Goal: Transaction & Acquisition: Purchase product/service

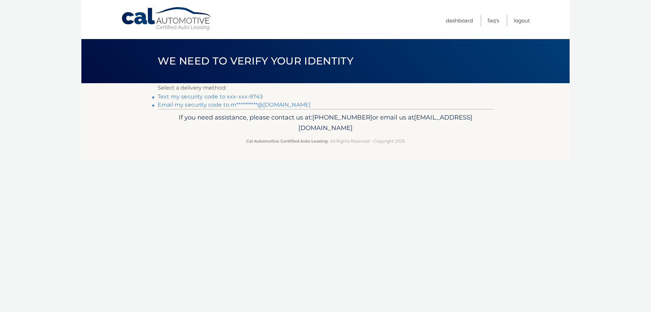
click at [241, 96] on link "Text my security code to xxx-xxx-9743" at bounding box center [210, 96] width 105 height 6
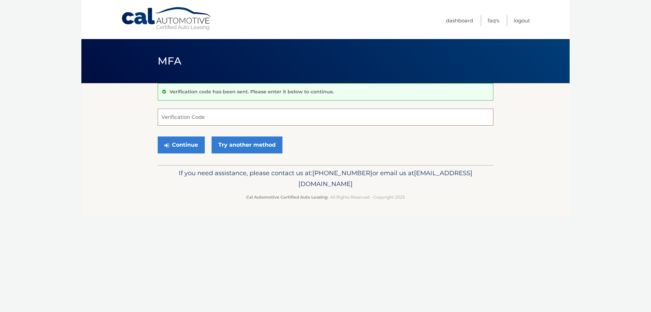
click at [252, 116] on input "Verification Code" at bounding box center [326, 117] width 336 height 17
type input "269637"
click at [182, 144] on button "Continue" at bounding box center [181, 144] width 47 height 17
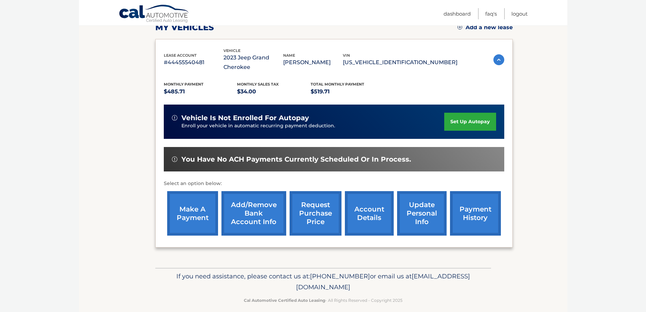
scroll to position [102, 0]
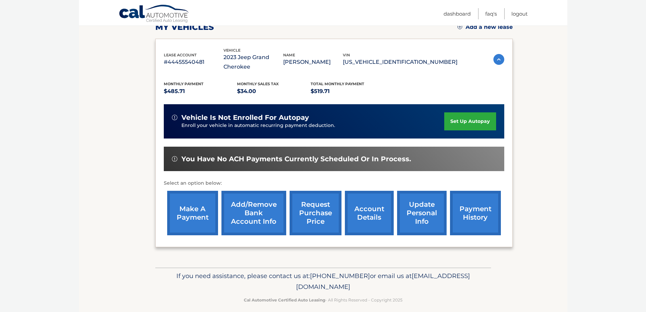
click at [191, 211] on link "make a payment" at bounding box center [192, 213] width 51 height 44
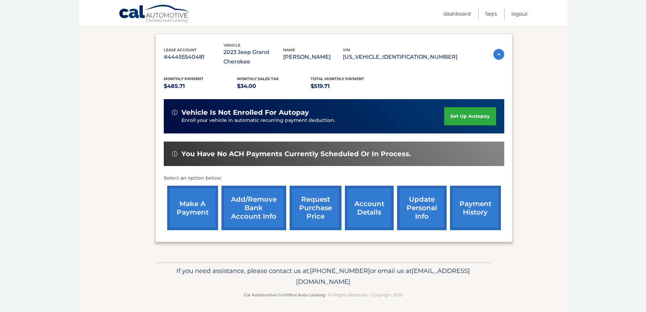
scroll to position [109, 0]
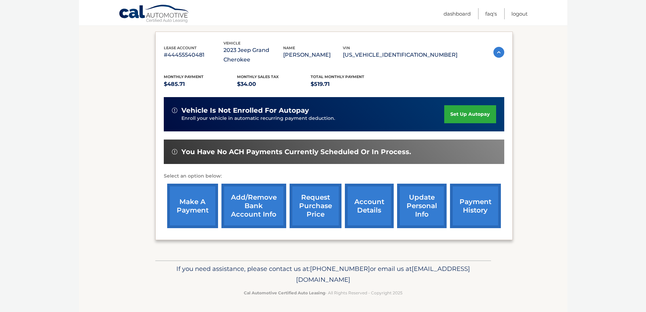
click at [187, 201] on link "make a payment" at bounding box center [192, 206] width 51 height 44
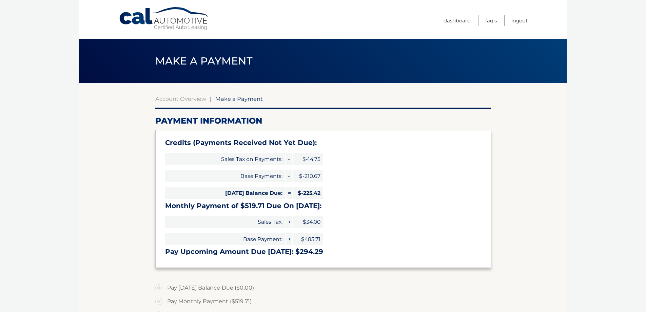
select select "MTM2NGQwYzEtMjc2NS00MDAzLWI5NzYtYjdmZTM1N2YwZDMz"
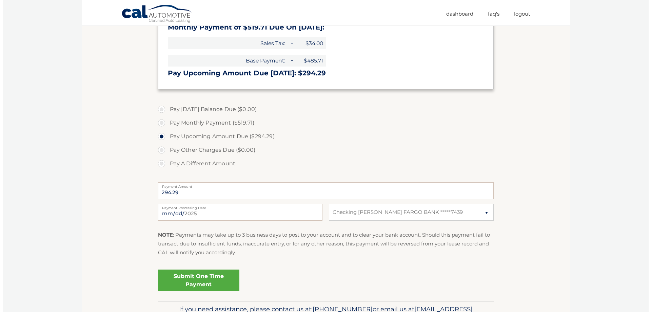
scroll to position [204, 0]
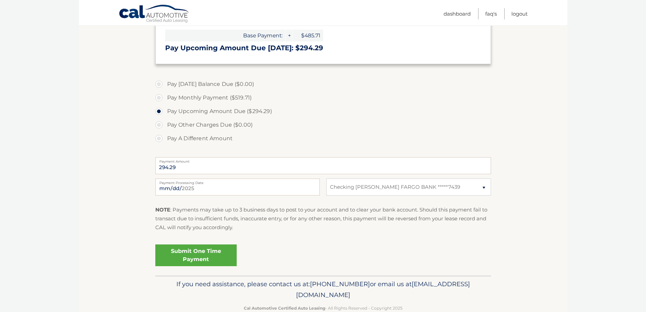
click at [157, 136] on label "Pay A Different Amount" at bounding box center [323, 139] width 336 height 14
click at [158, 136] on input "Pay A Different Amount" at bounding box center [161, 137] width 7 height 11
radio input "true"
type input "498"
click at [104, 189] on section "Account Overview | Make a Payment Payment Information Credits (Payments Receive…" at bounding box center [323, 78] width 489 height 396
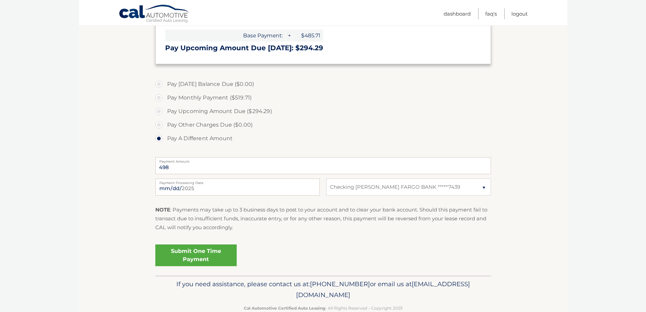
click at [202, 256] on link "Submit One Time Payment" at bounding box center [195, 255] width 81 height 22
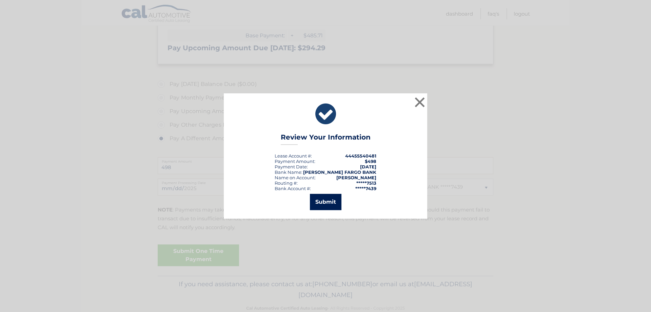
click at [331, 206] on button "Submit" at bounding box center [326, 202] width 32 height 16
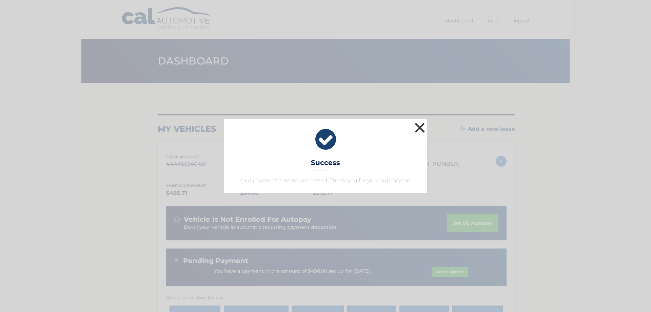
click at [423, 128] on button "×" at bounding box center [420, 128] width 14 height 14
